Goal: Information Seeking & Learning: Learn about a topic

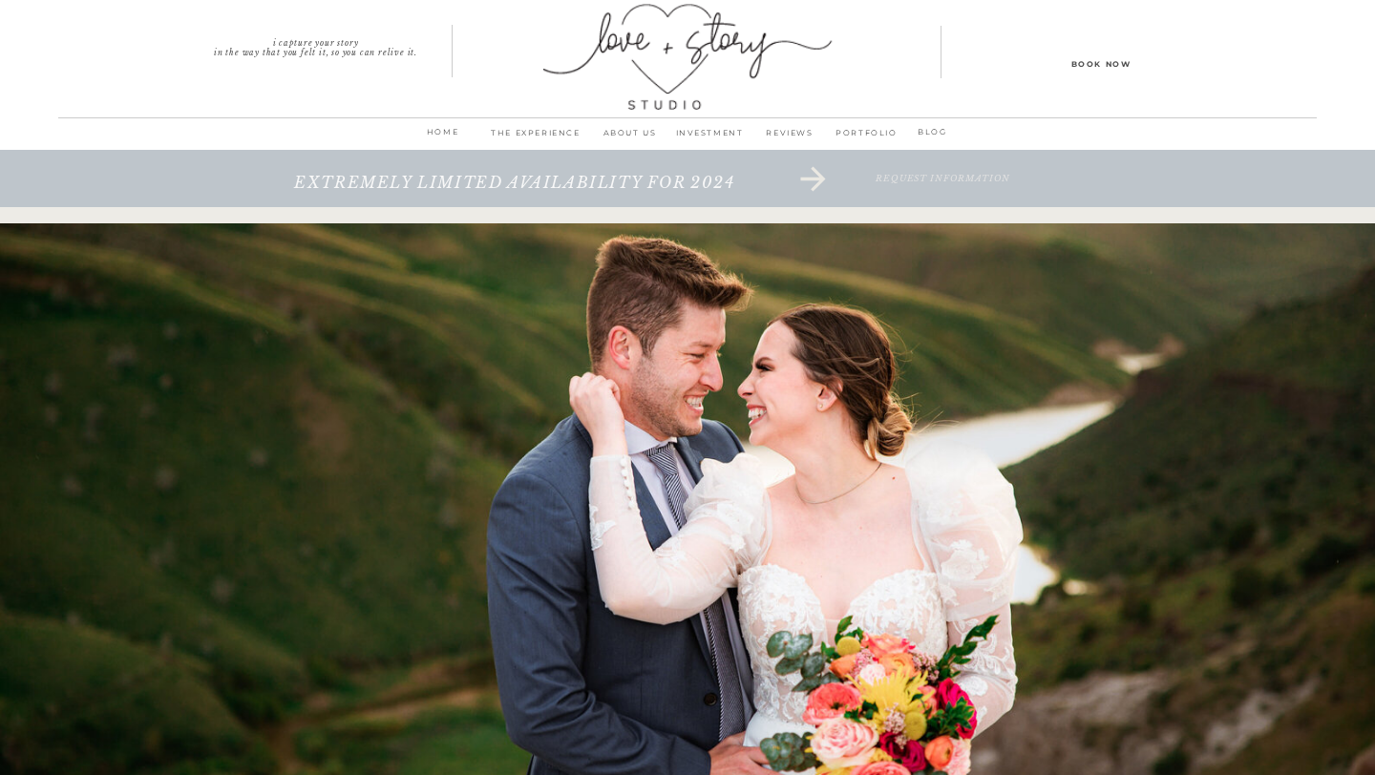
click at [709, 135] on p "INVESTMENT" at bounding box center [709, 138] width 80 height 27
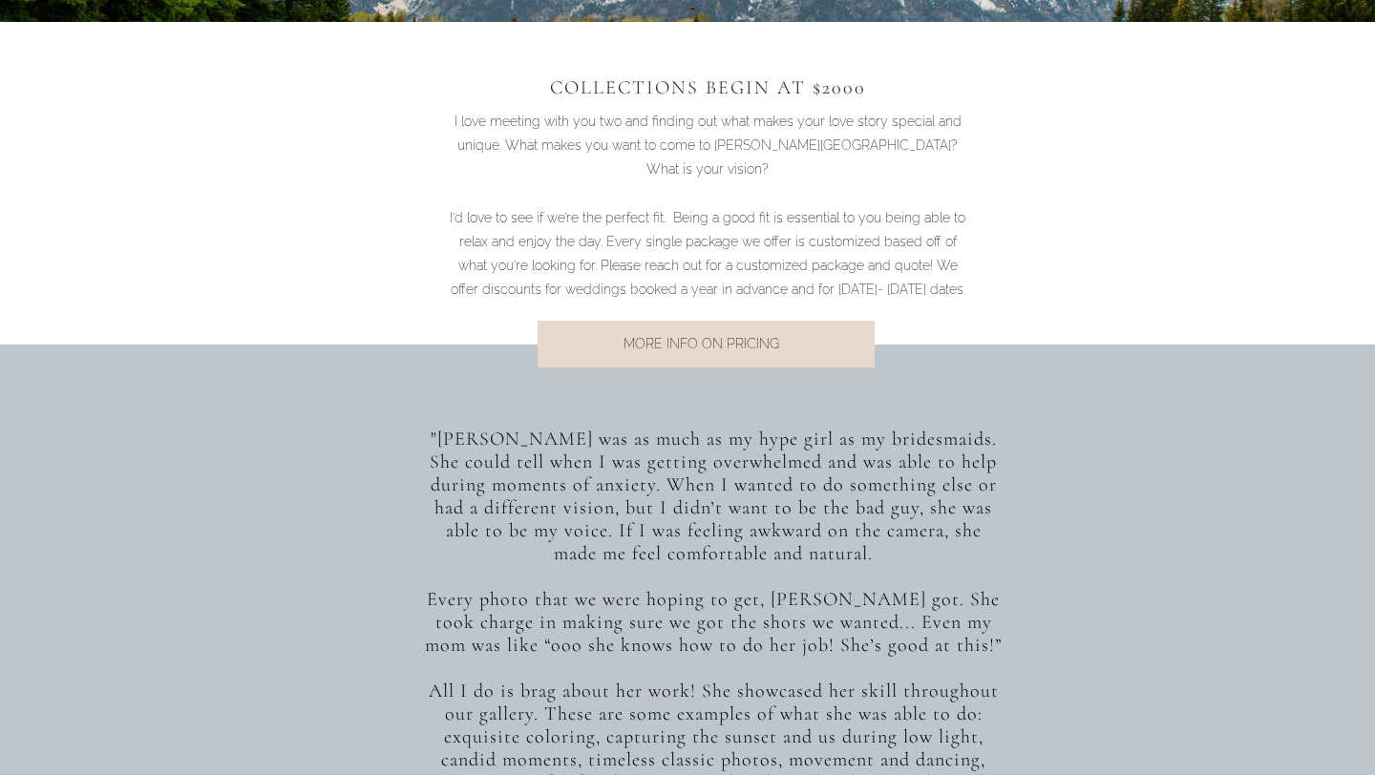
scroll to position [1370, 0]
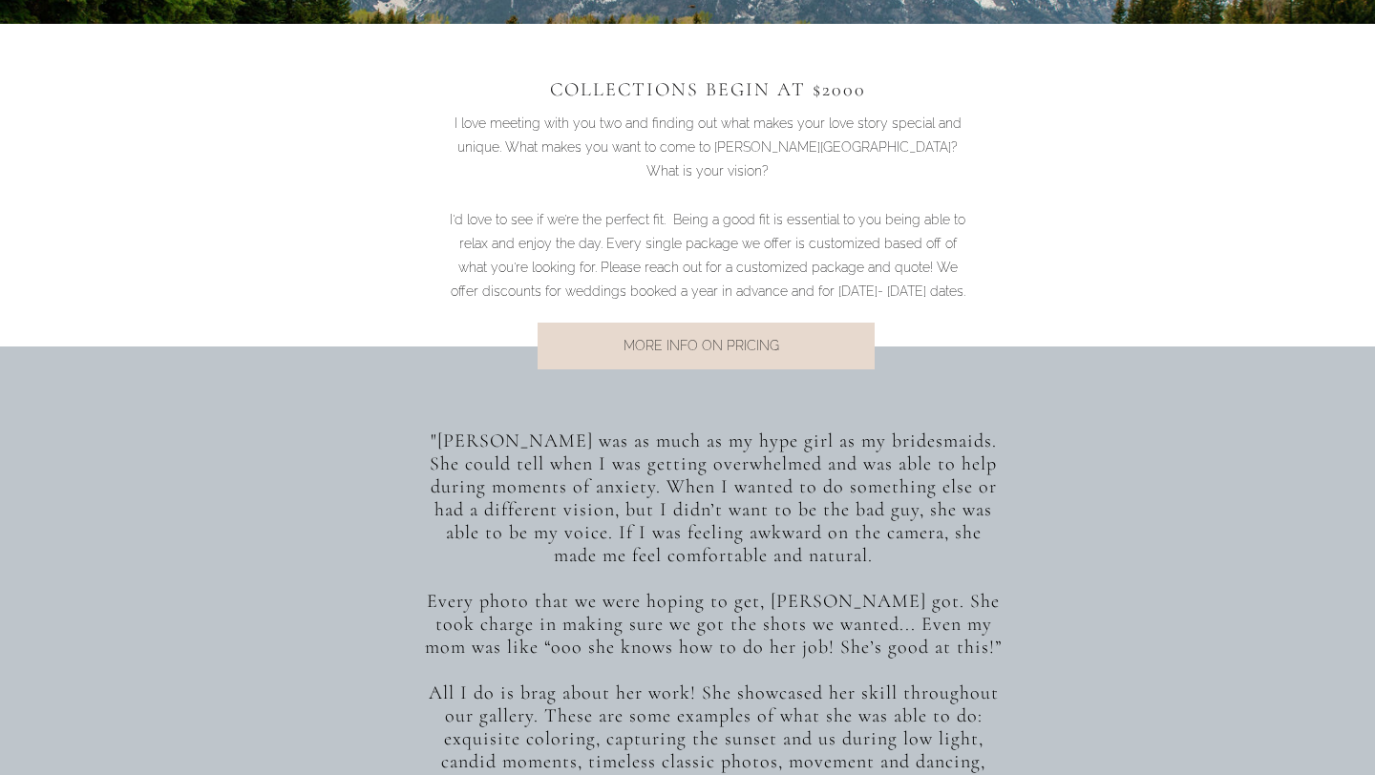
click at [770, 338] on p "MORE INFO ON PRICING" at bounding box center [701, 347] width 387 height 26
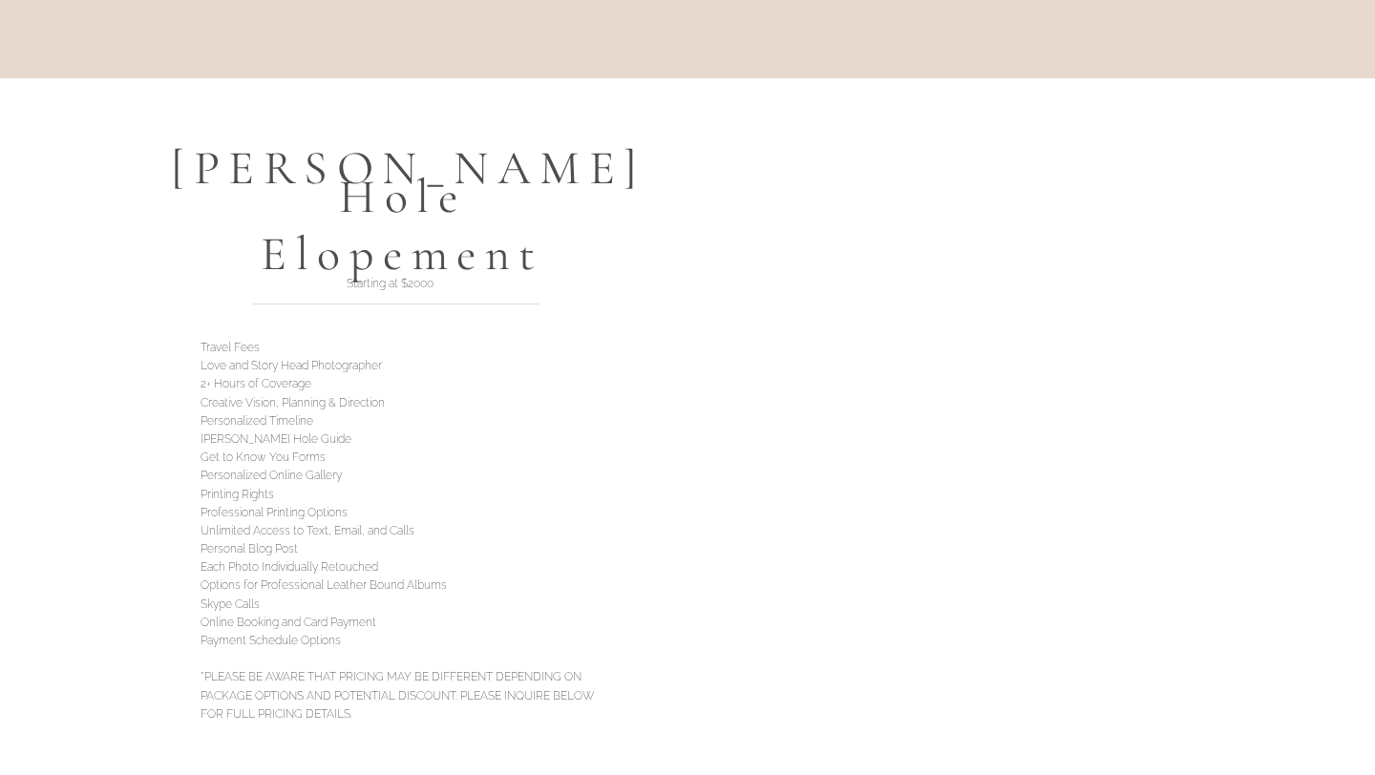
scroll to position [5235, 0]
